Goal: Task Accomplishment & Management: Complete application form

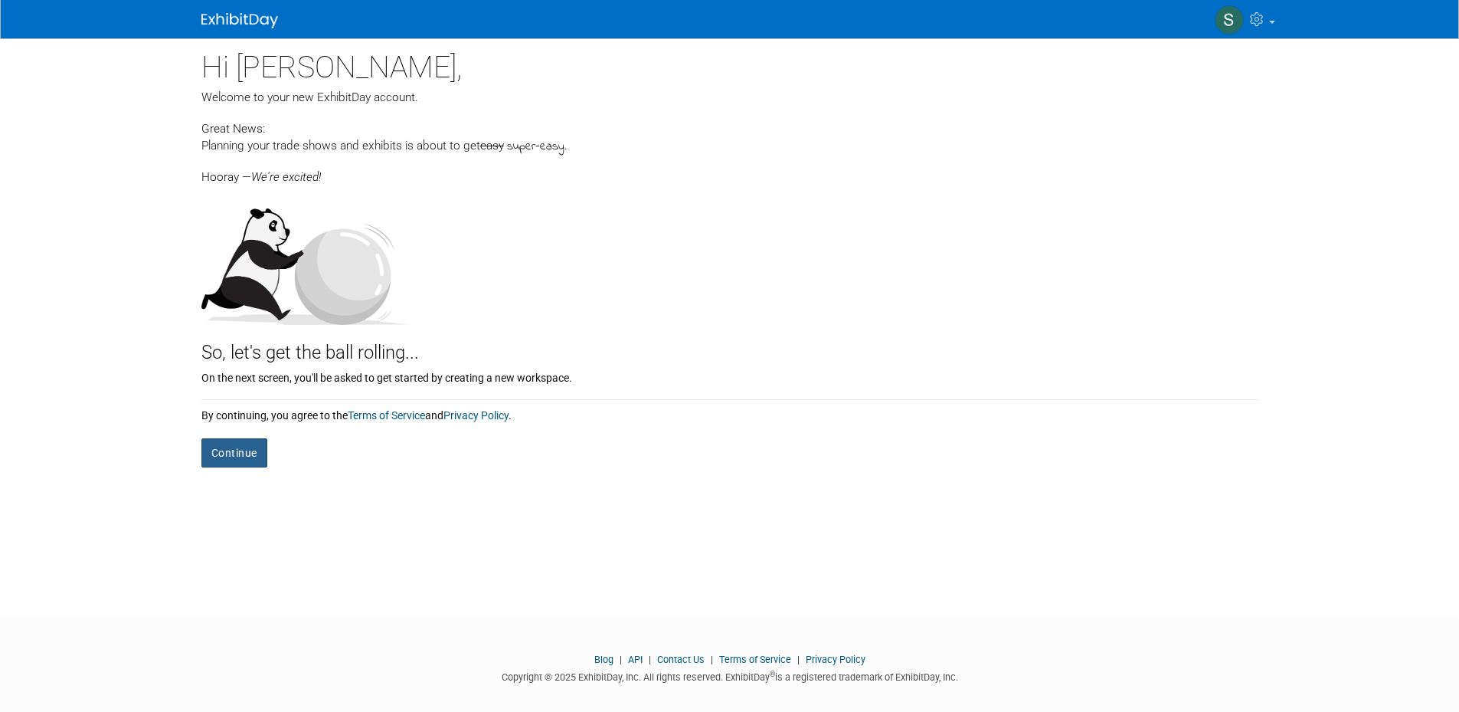
click at [235, 453] on button "Continue" at bounding box center [234, 452] width 66 height 29
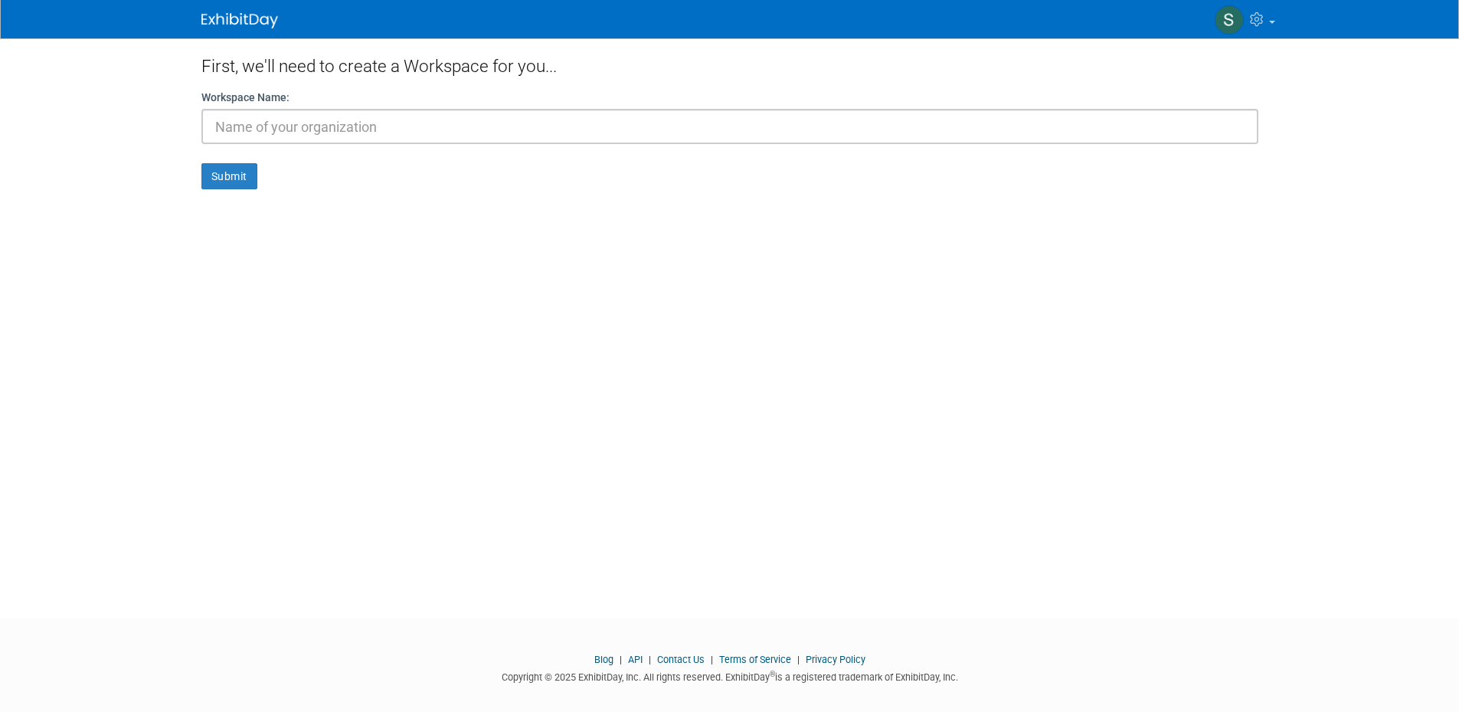
click at [371, 129] on input "text" at bounding box center [729, 126] width 1057 height 35
type input "Focus IT Group"
click at [224, 174] on button "Submit" at bounding box center [229, 176] width 56 height 26
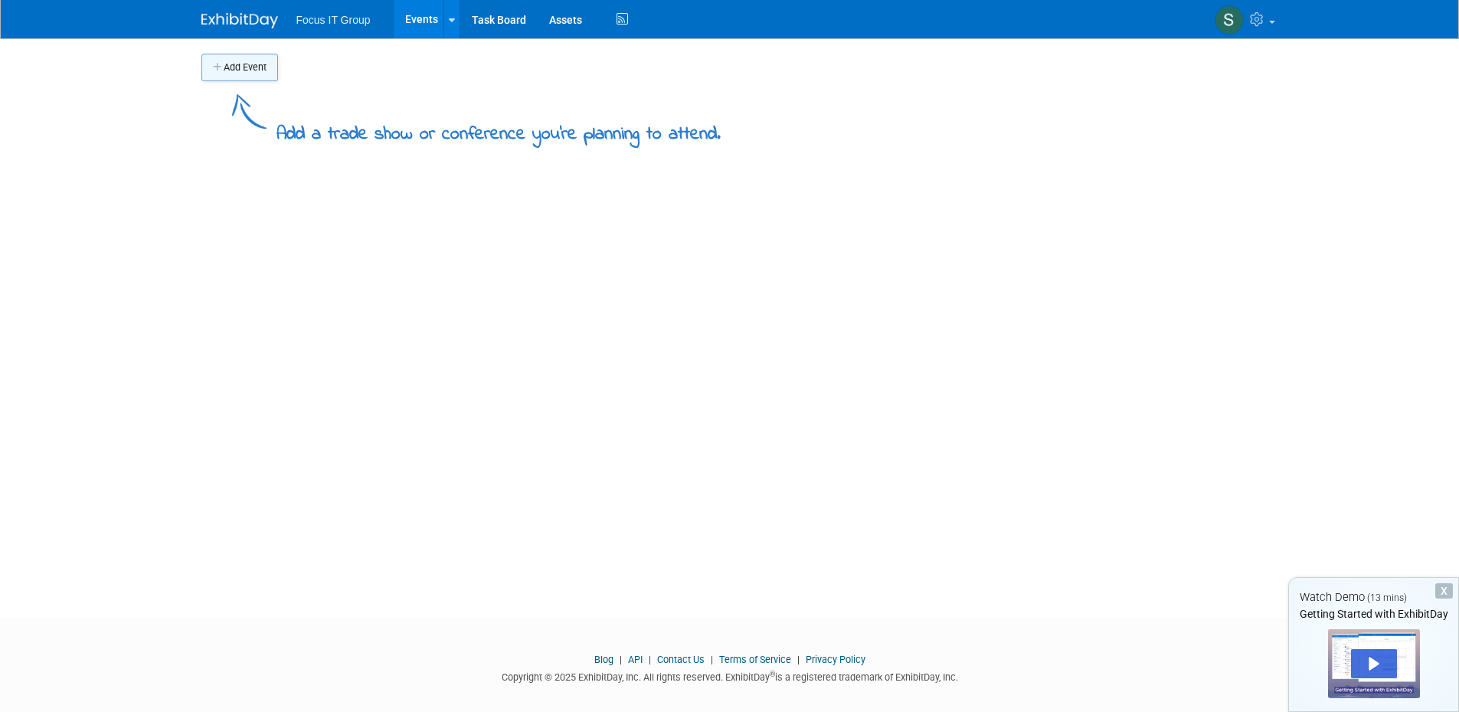
click at [234, 67] on button "Add Event" at bounding box center [239, 68] width 77 height 28
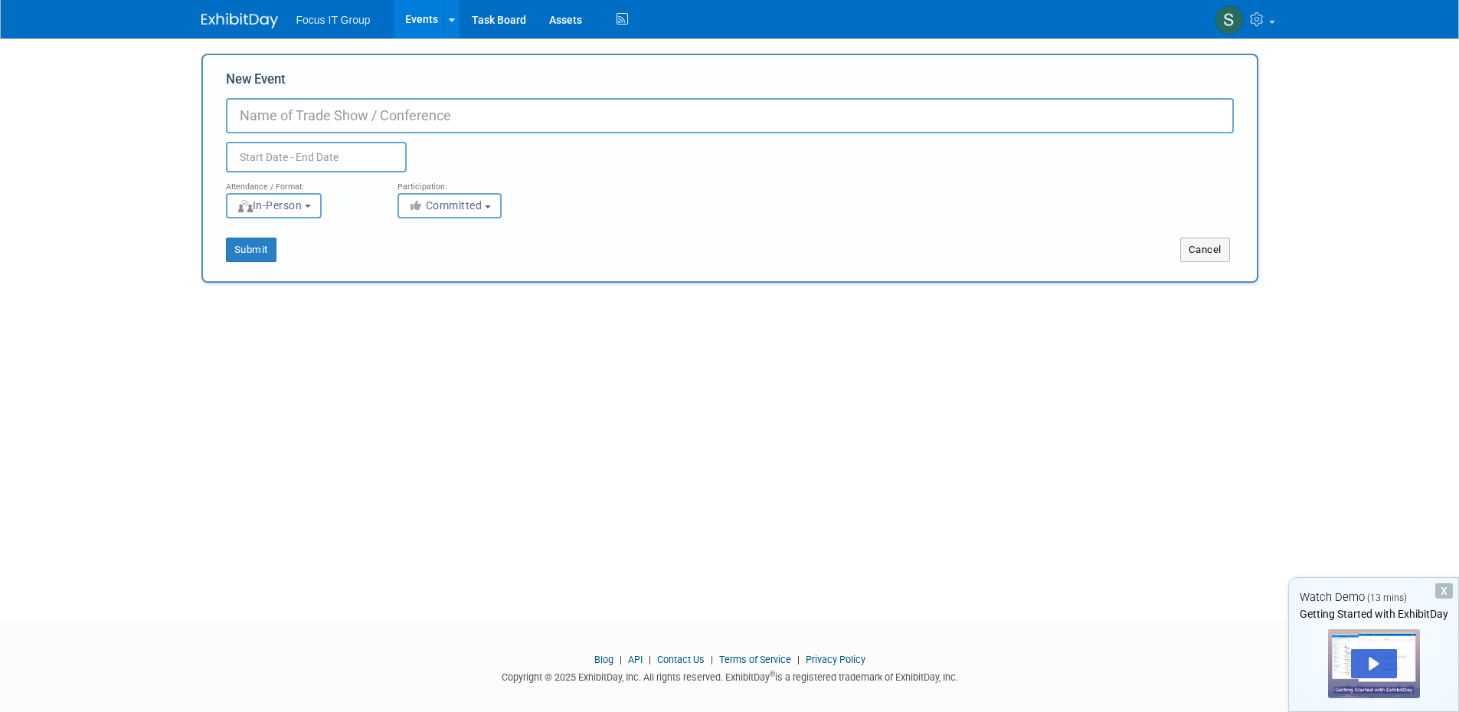
click at [290, 118] on input "New Event" at bounding box center [730, 115] width 1008 height 35
type input "NYC Bar"
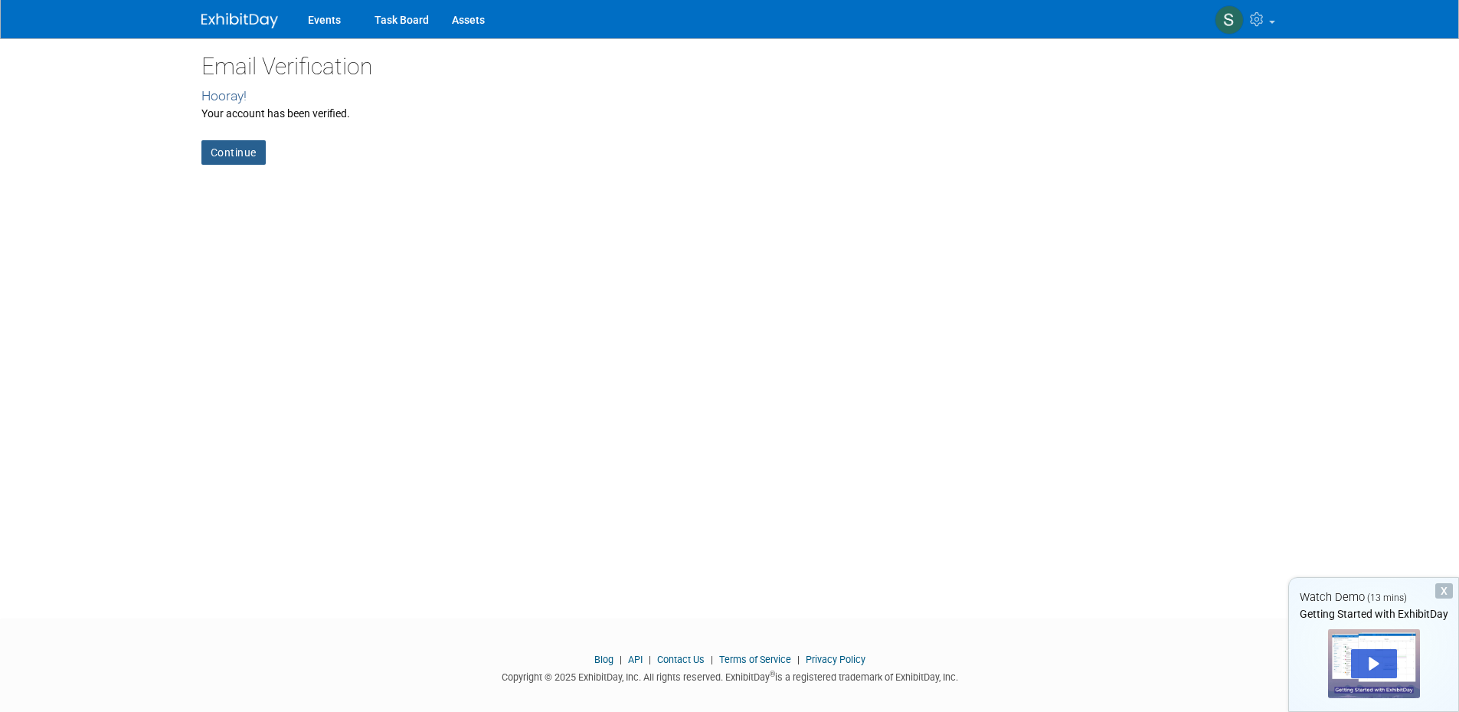
click at [222, 155] on link "Continue" at bounding box center [233, 152] width 64 height 25
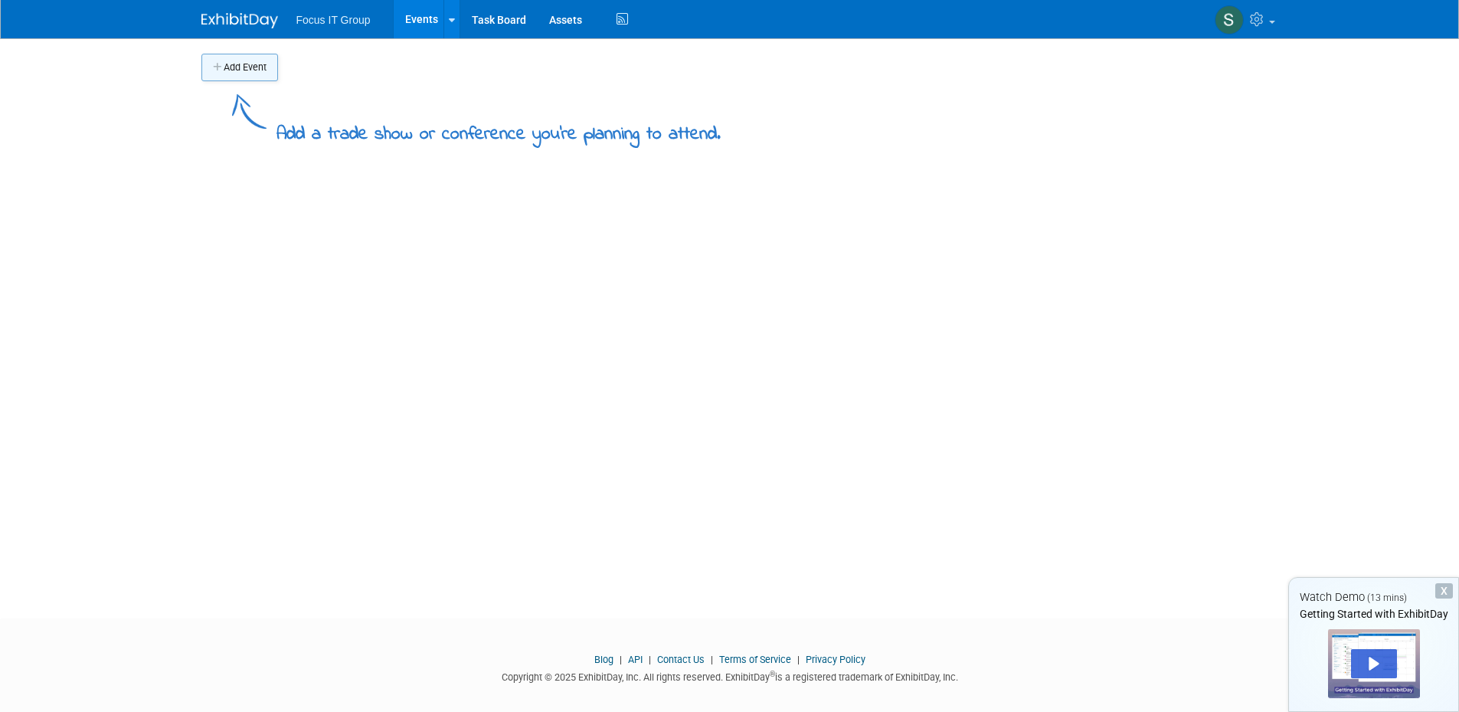
click at [263, 74] on button "Add Event" at bounding box center [239, 68] width 77 height 28
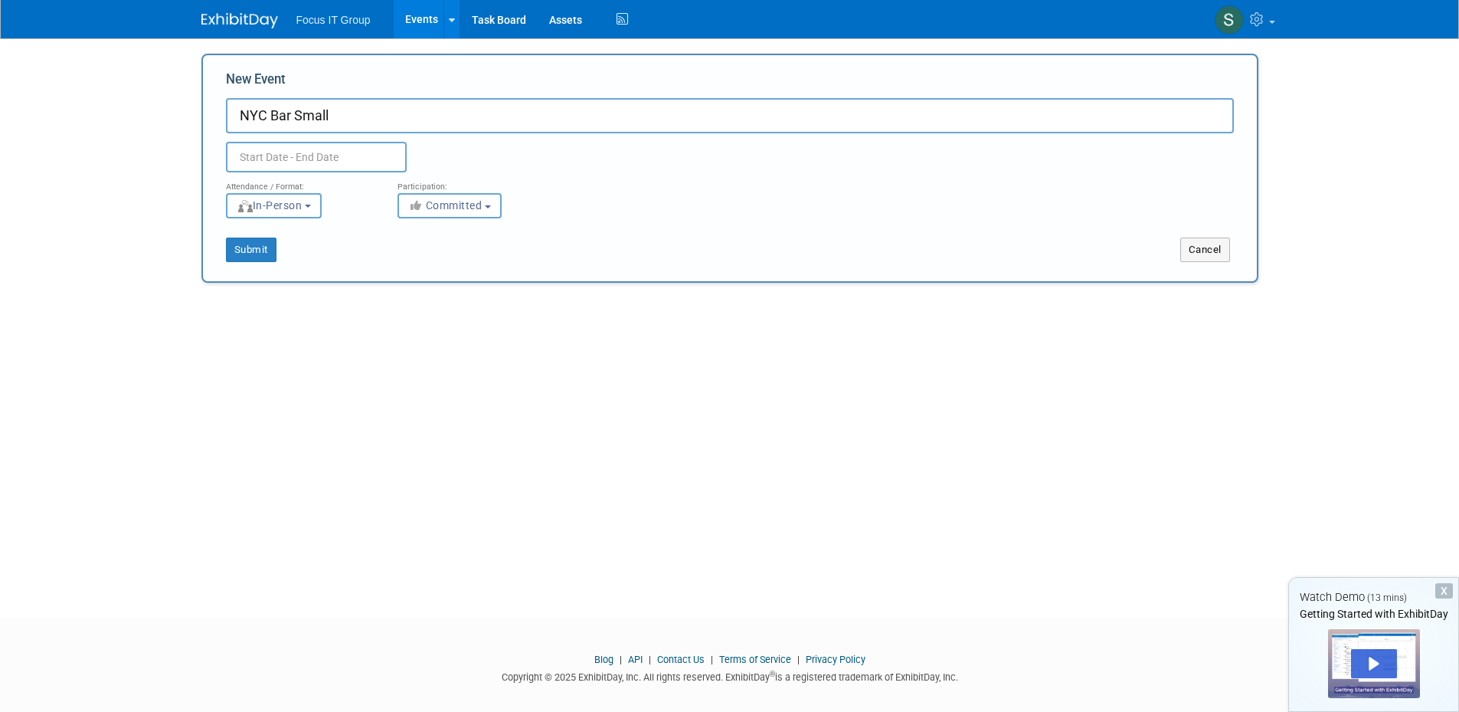
click at [353, 119] on input "NYC Bar Small" at bounding box center [730, 115] width 1008 height 35
type input "NYC Bar Small Law Firm Symposium"
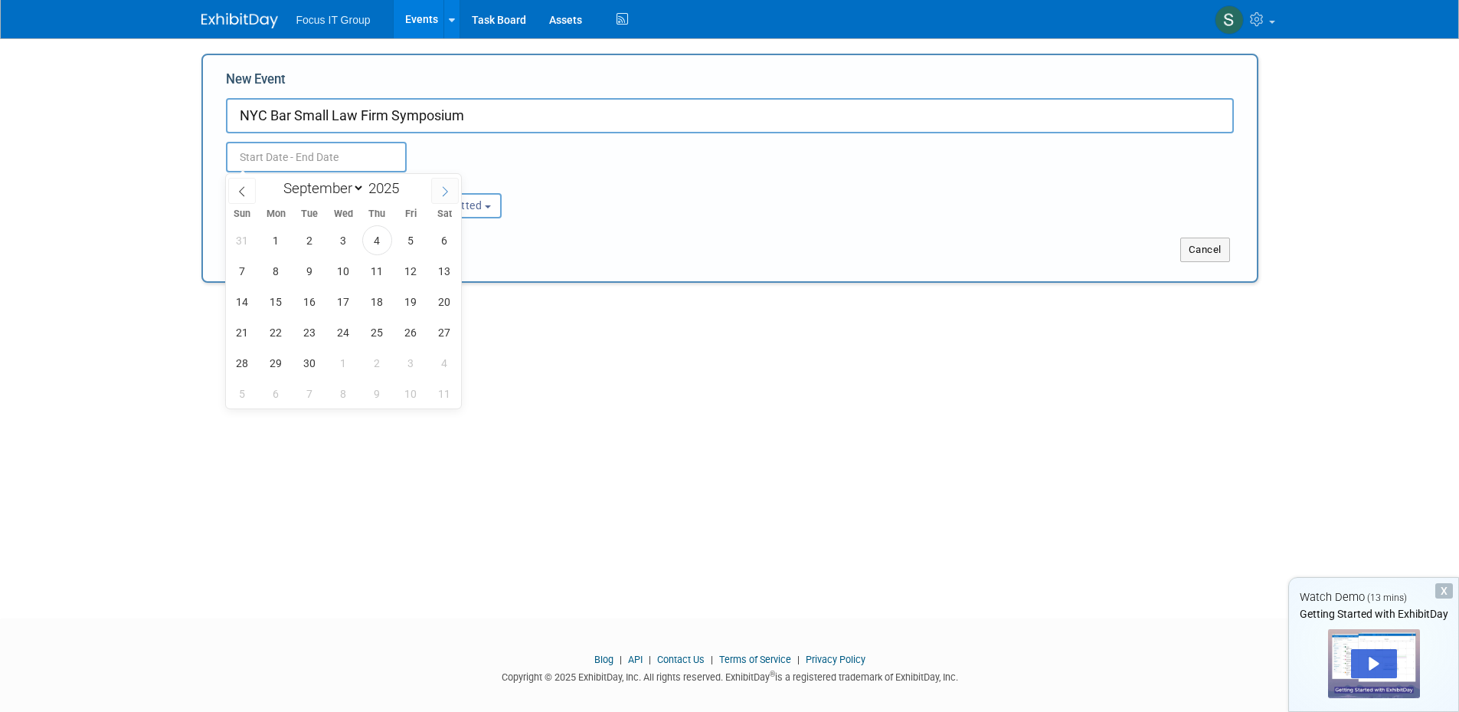
click at [444, 201] on span at bounding box center [445, 191] width 28 height 26
click at [445, 197] on span at bounding box center [445, 191] width 28 height 26
select select "10"
click at [372, 269] on span "6" at bounding box center [377, 271] width 30 height 30
type input "Nov 6, 2025 to Nov 6, 2025"
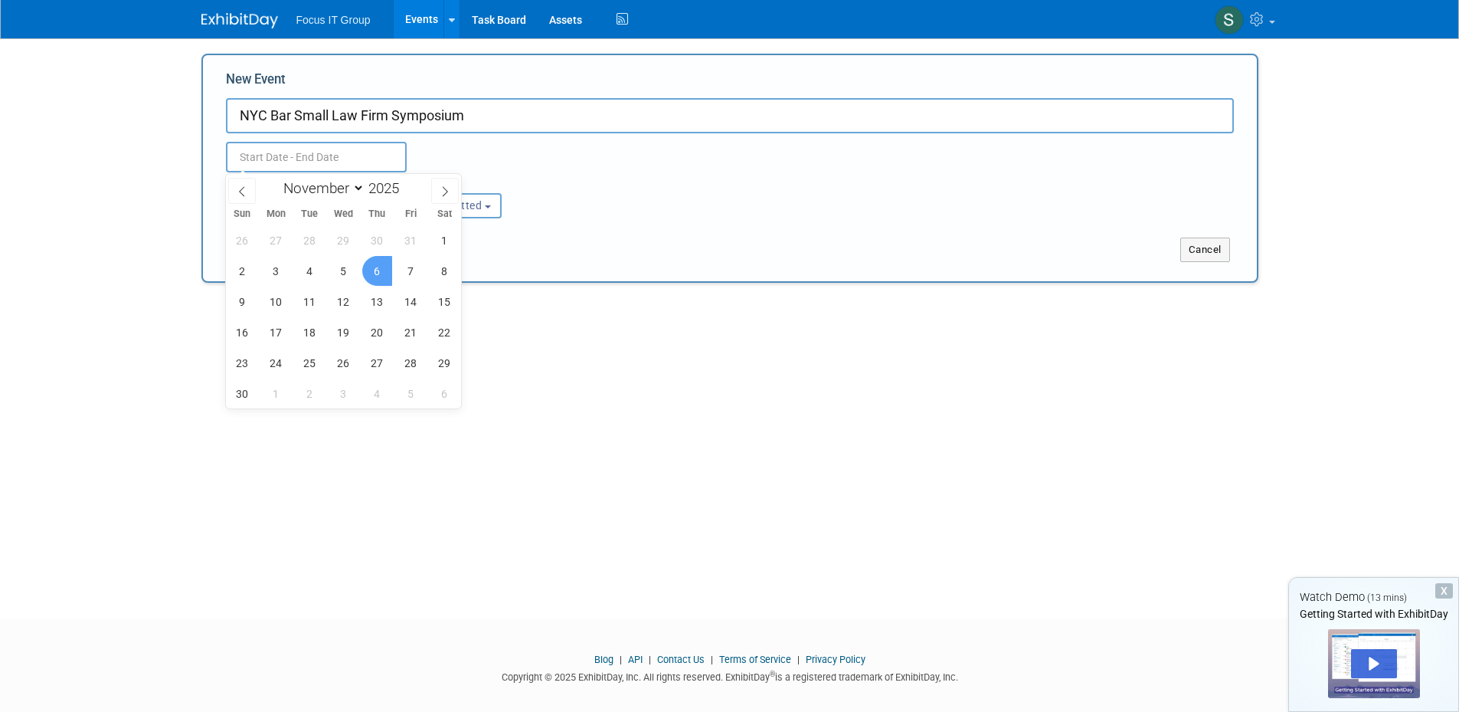
type input "Nov 6, 2025 to Nov 6, 2025"
click at [543, 224] on div "Submit Cancel" at bounding box center [729, 240] width 1031 height 44
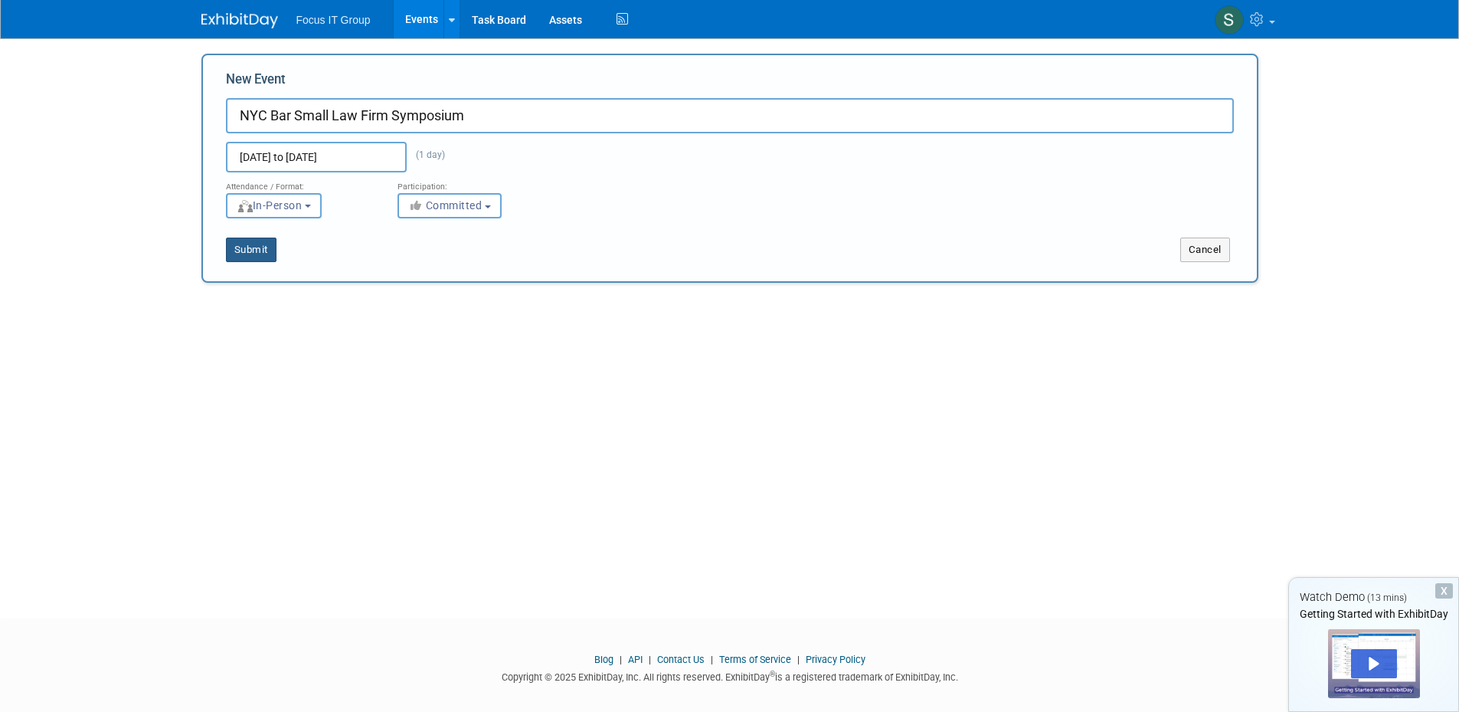
click at [253, 250] on button "Submit" at bounding box center [251, 249] width 51 height 25
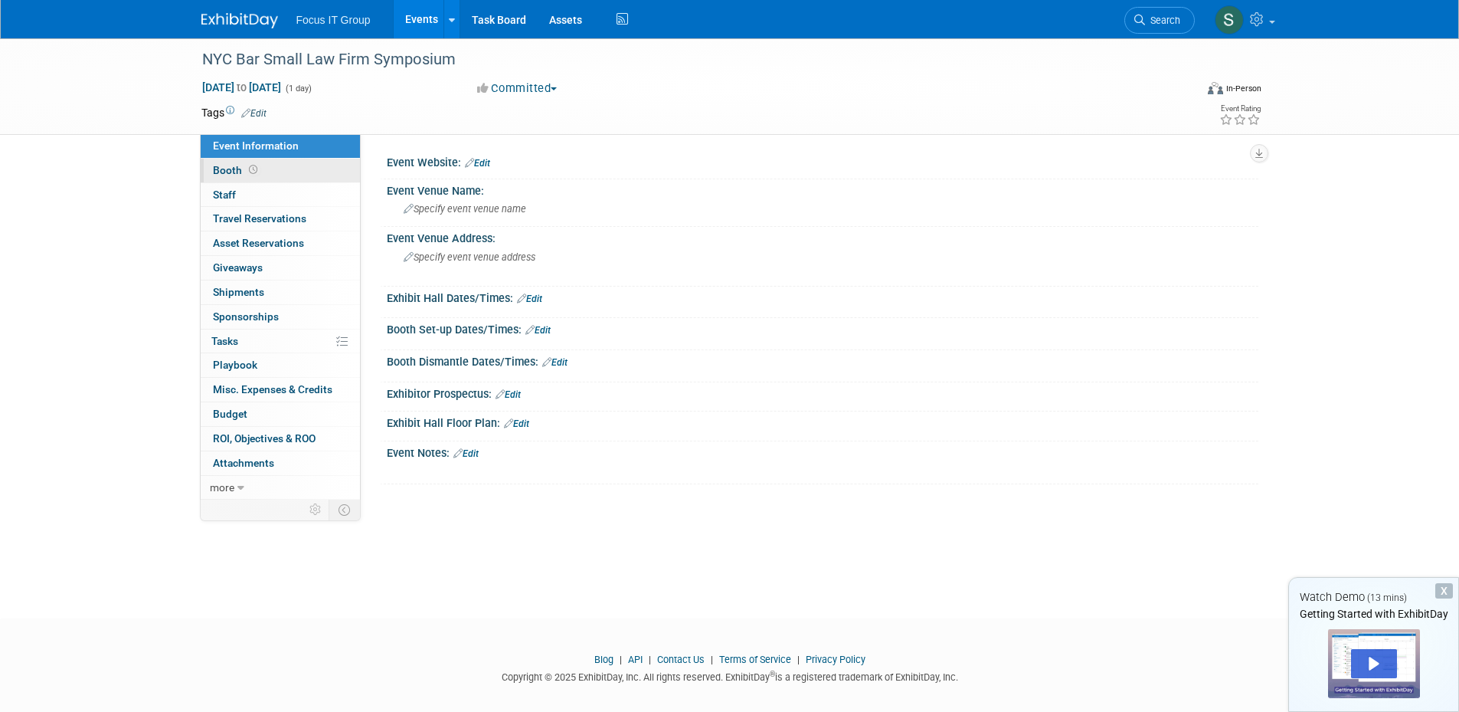
click at [249, 172] on icon at bounding box center [253, 169] width 8 height 8
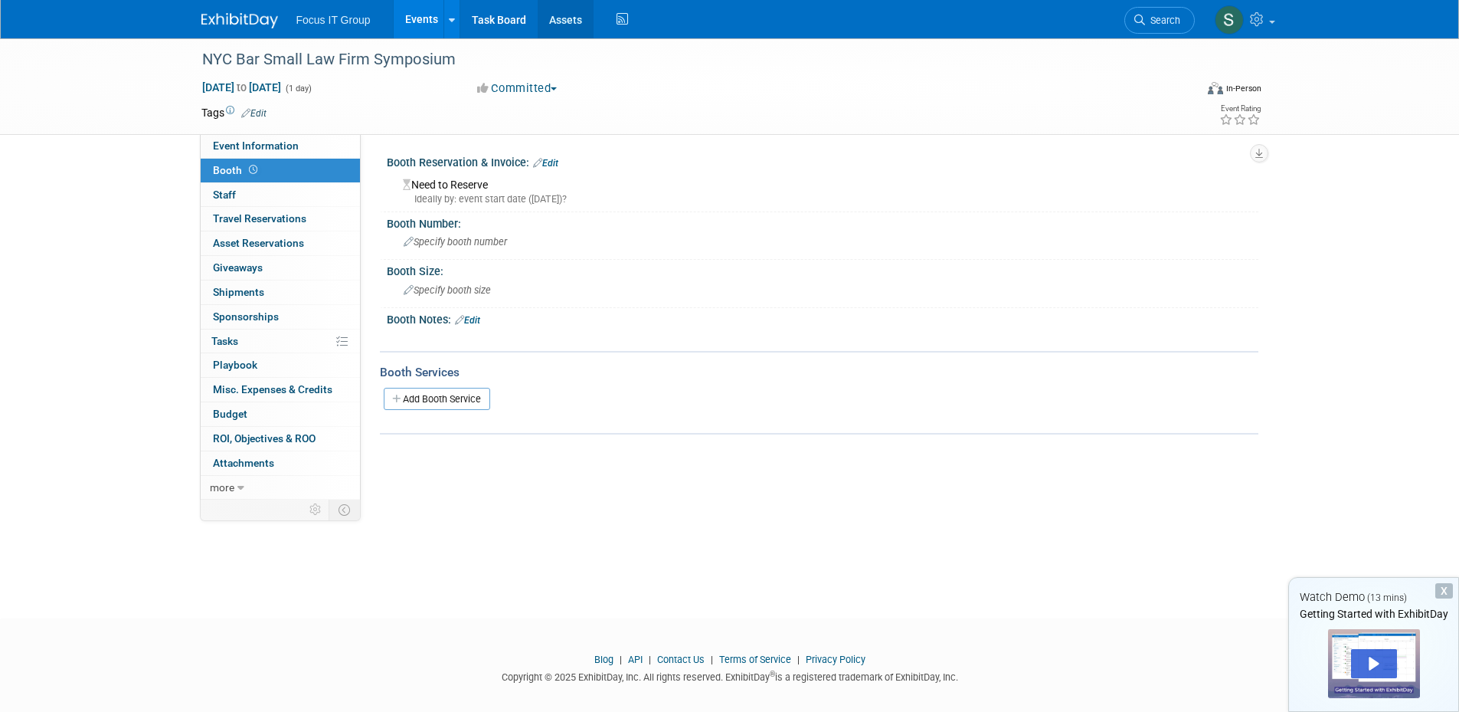
click at [568, 25] on link "Assets" at bounding box center [566, 19] width 56 height 38
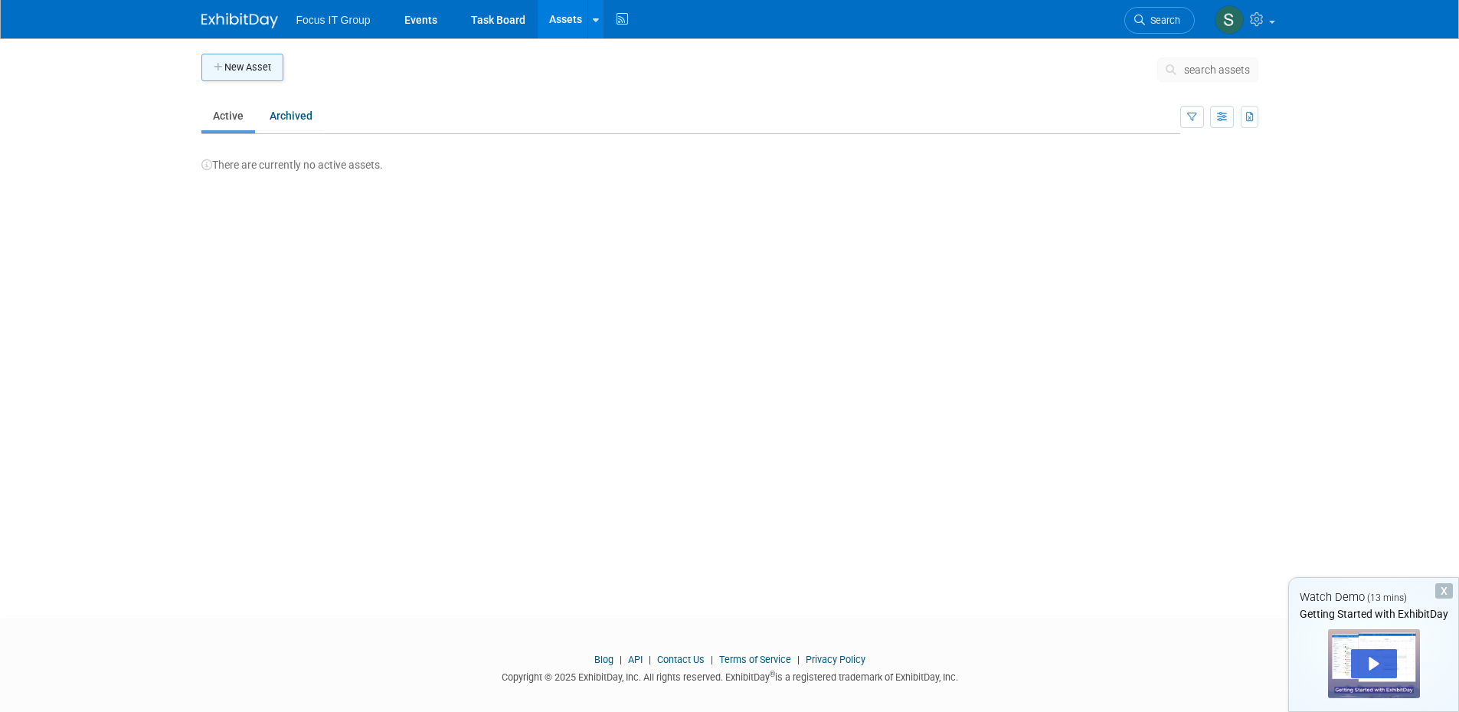
click at [272, 67] on button "New Asset" at bounding box center [242, 68] width 82 height 28
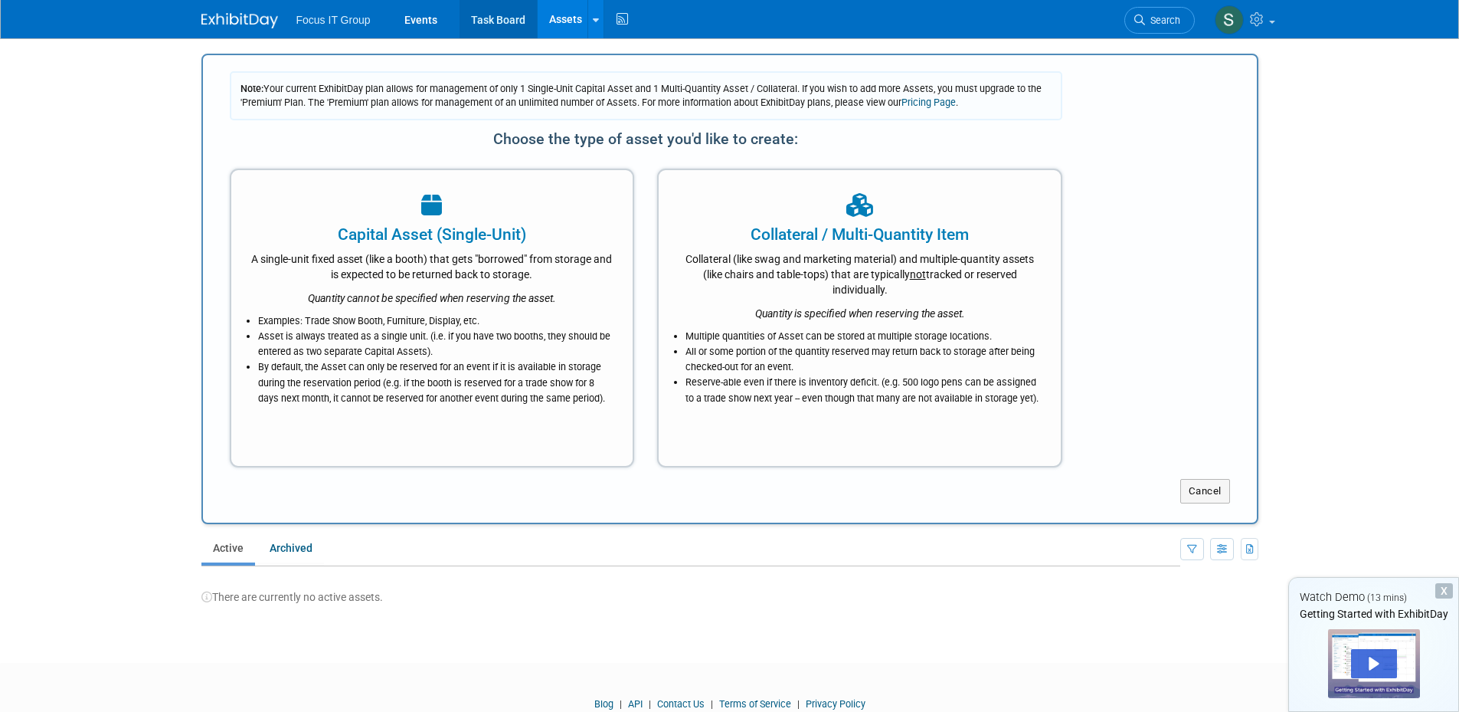
click at [514, 28] on link "Task Board" at bounding box center [498, 19] width 77 height 38
